Goal: Task Accomplishment & Management: Complete application form

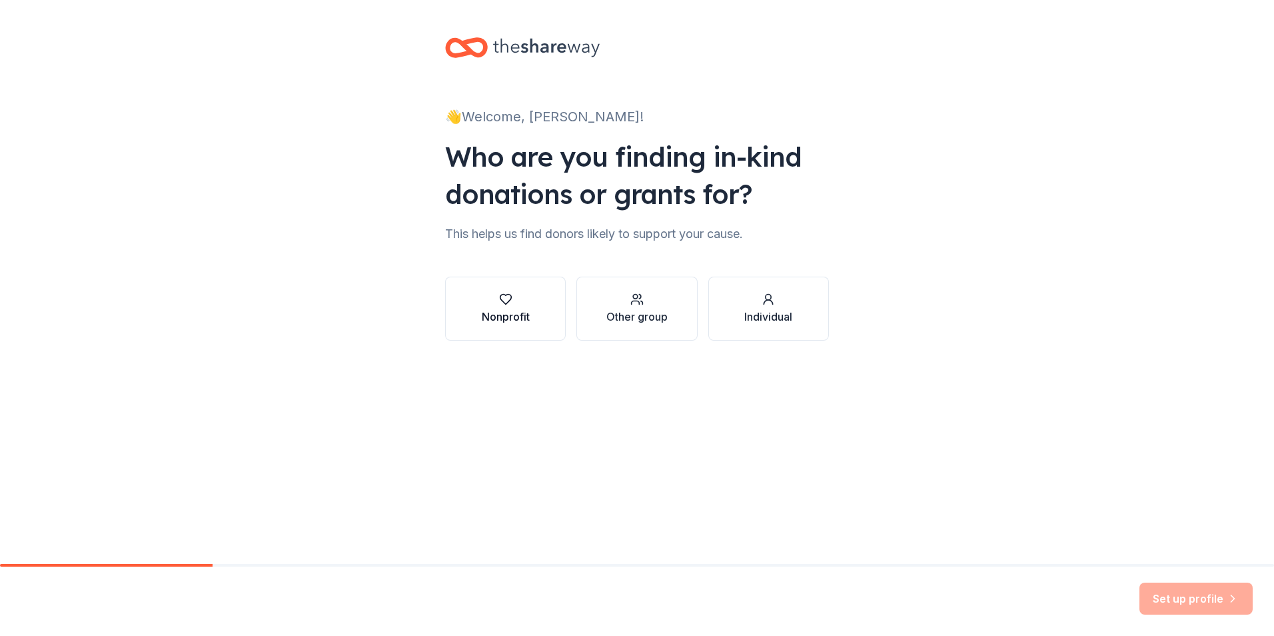
click at [519, 312] on div "Nonprofit" at bounding box center [506, 317] width 48 height 16
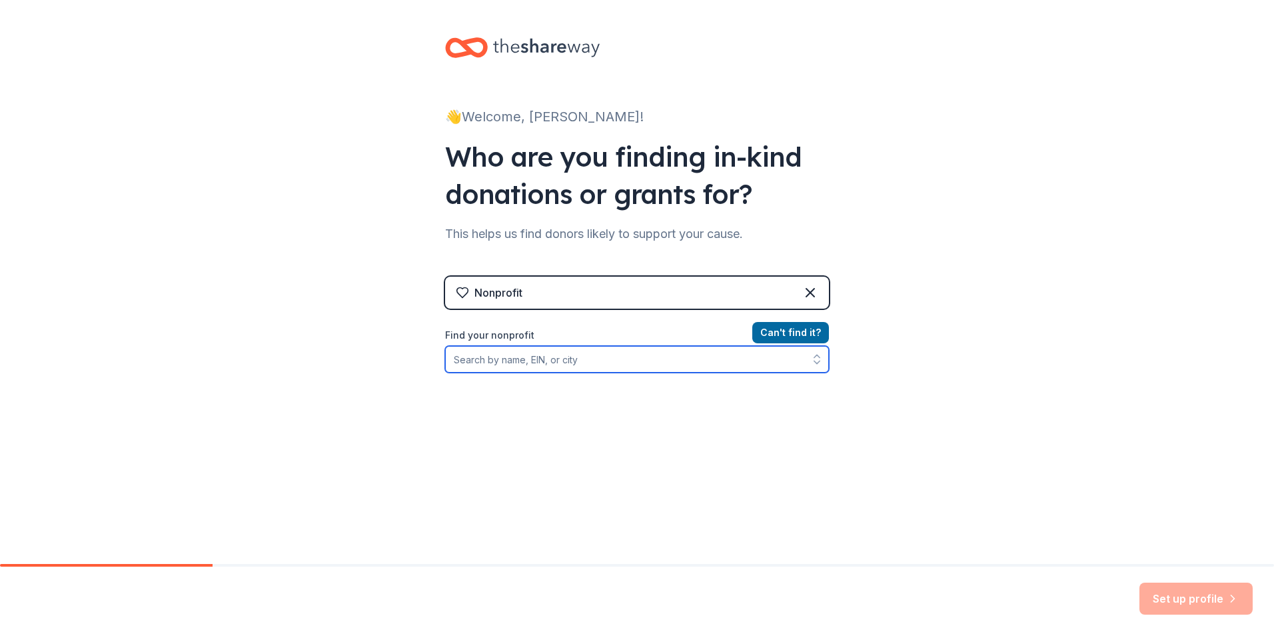
click at [550, 362] on input "Find your nonprofit" at bounding box center [637, 359] width 384 height 27
type input "St Mary's School Lee Ma"
click at [814, 357] on icon "button" at bounding box center [816, 356] width 5 height 3
drag, startPoint x: 629, startPoint y: 369, endPoint x: 253, endPoint y: 359, distance: 376.6
click at [253, 359] on div "👋 Welcome, Ariana! Who are you finding in-kind donations or grants for? This he…" at bounding box center [637, 285] width 1274 height 570
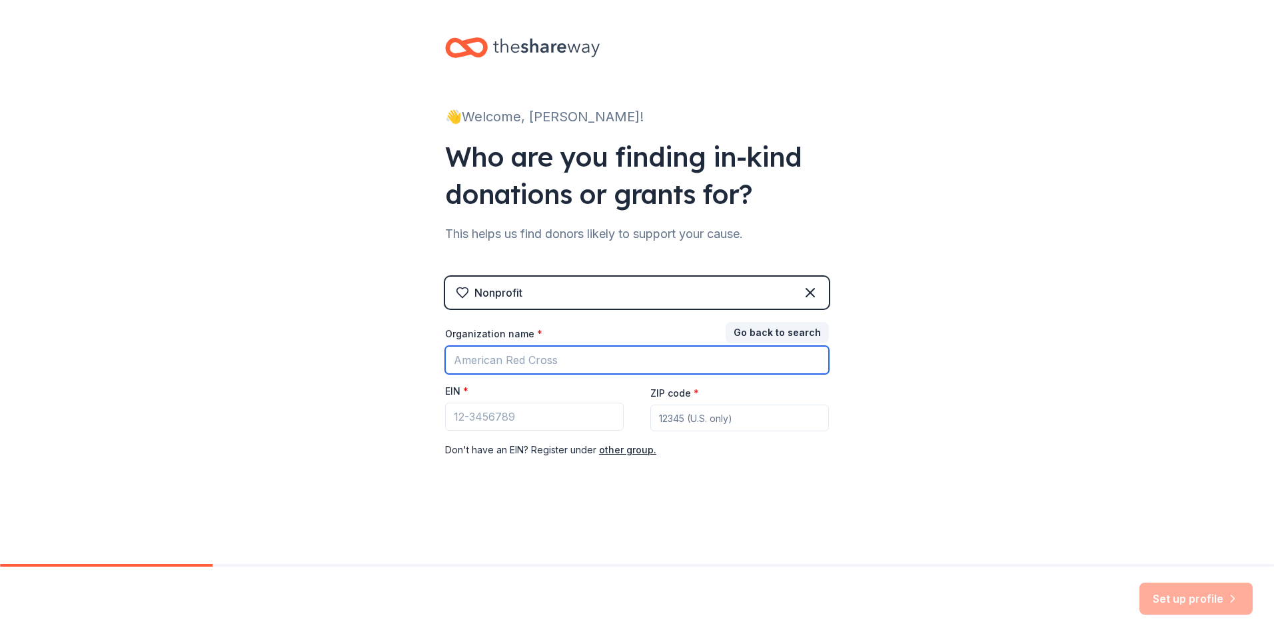
click at [543, 363] on input "Organization name *" at bounding box center [637, 360] width 384 height 28
type input "St"
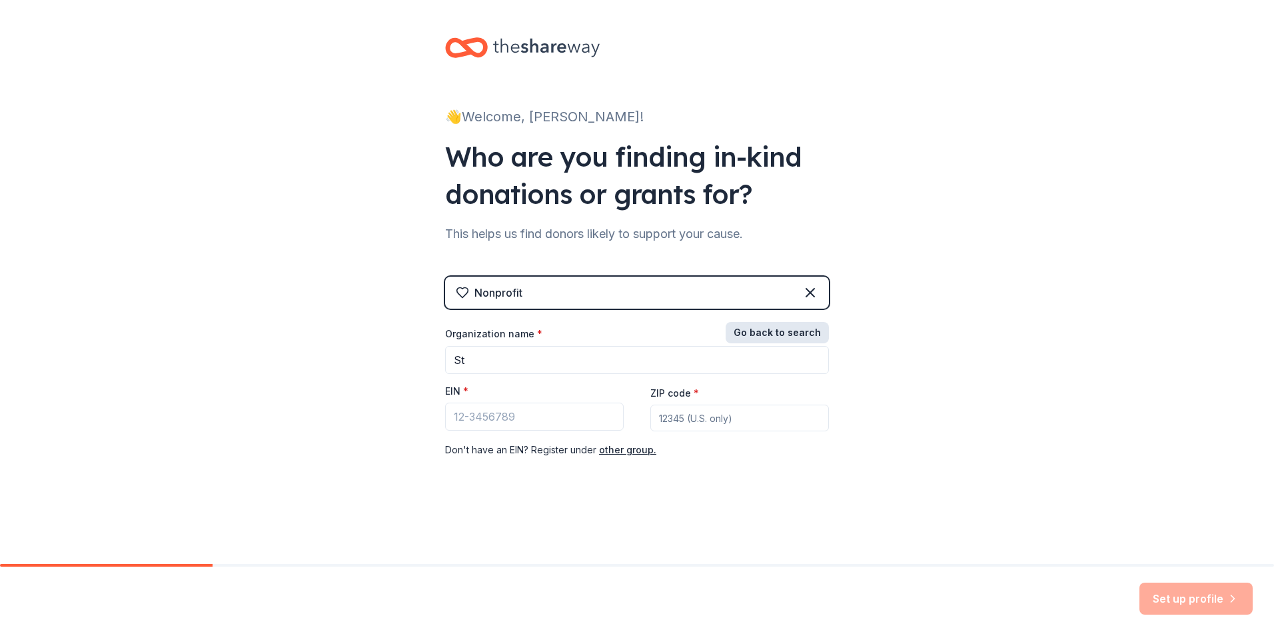
click at [780, 327] on button "Go back to search" at bounding box center [777, 332] width 103 height 21
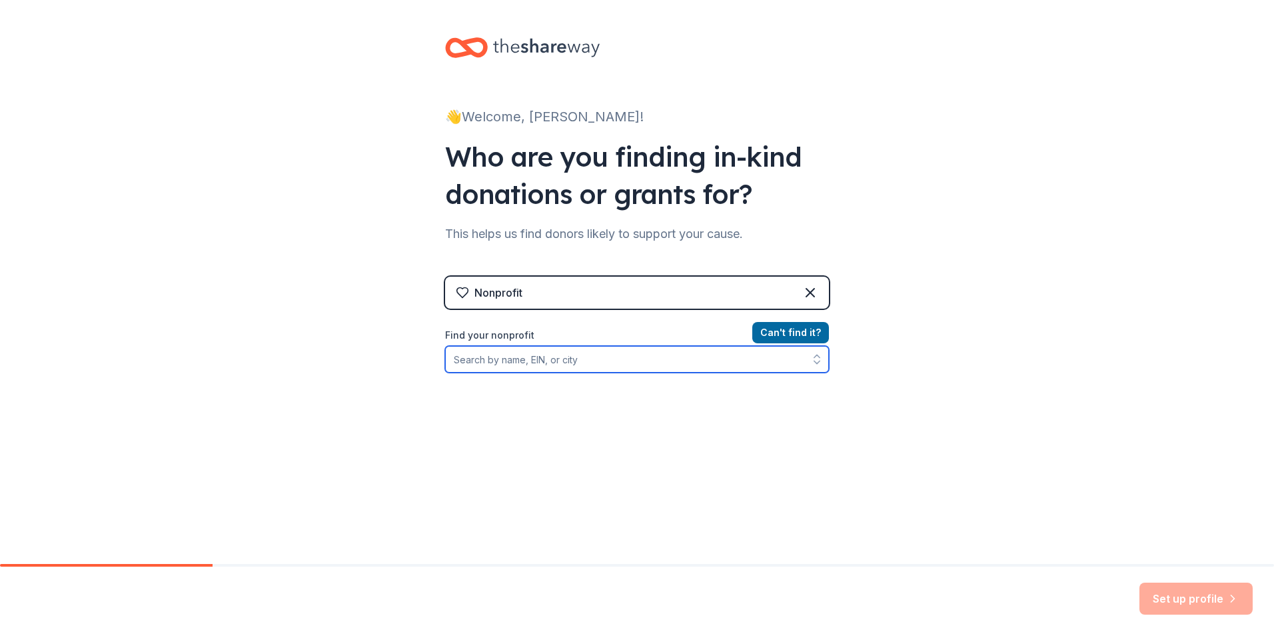
click at [512, 364] on input "Find your nonprofit" at bounding box center [637, 359] width 384 height 27
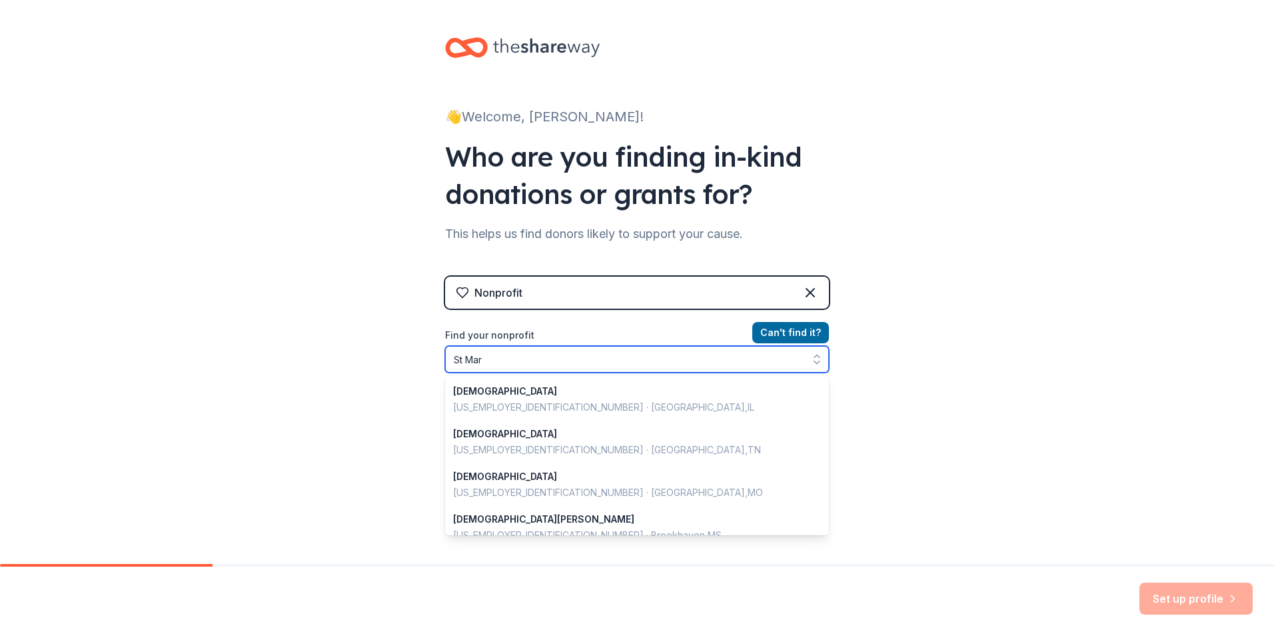
type input "St Mary"
